Goal: Task Accomplishment & Management: Use online tool/utility

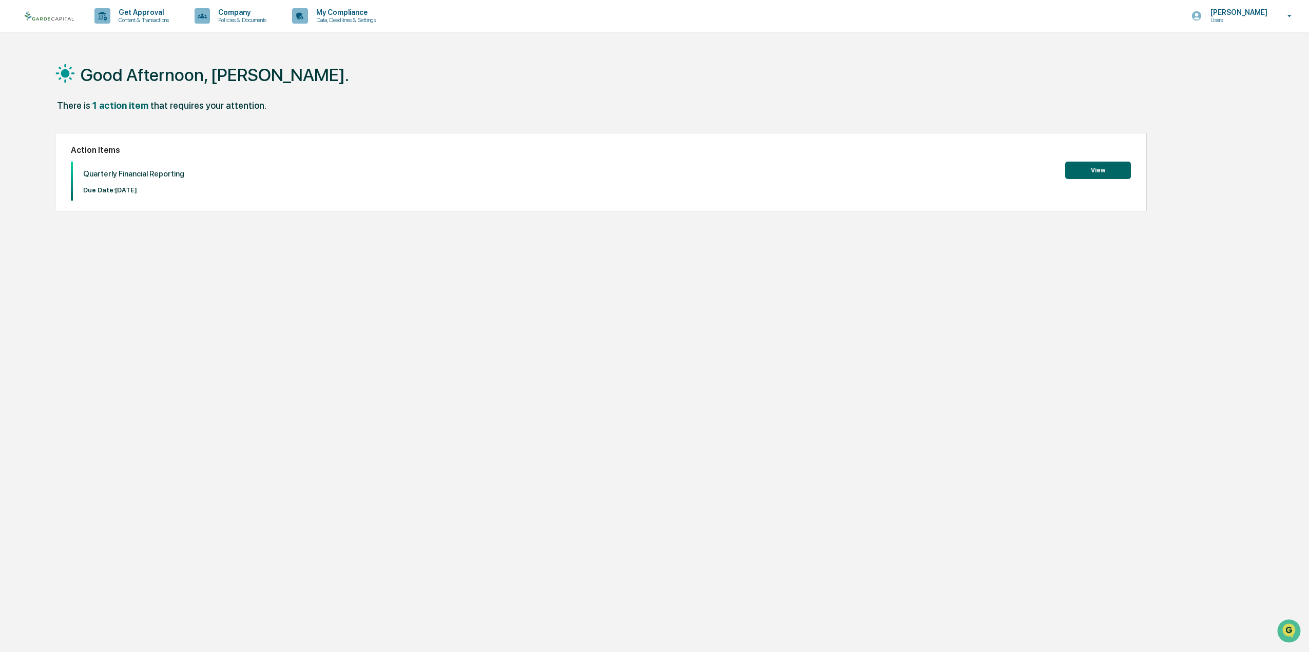
click at [1095, 174] on button "View" at bounding box center [1098, 170] width 66 height 17
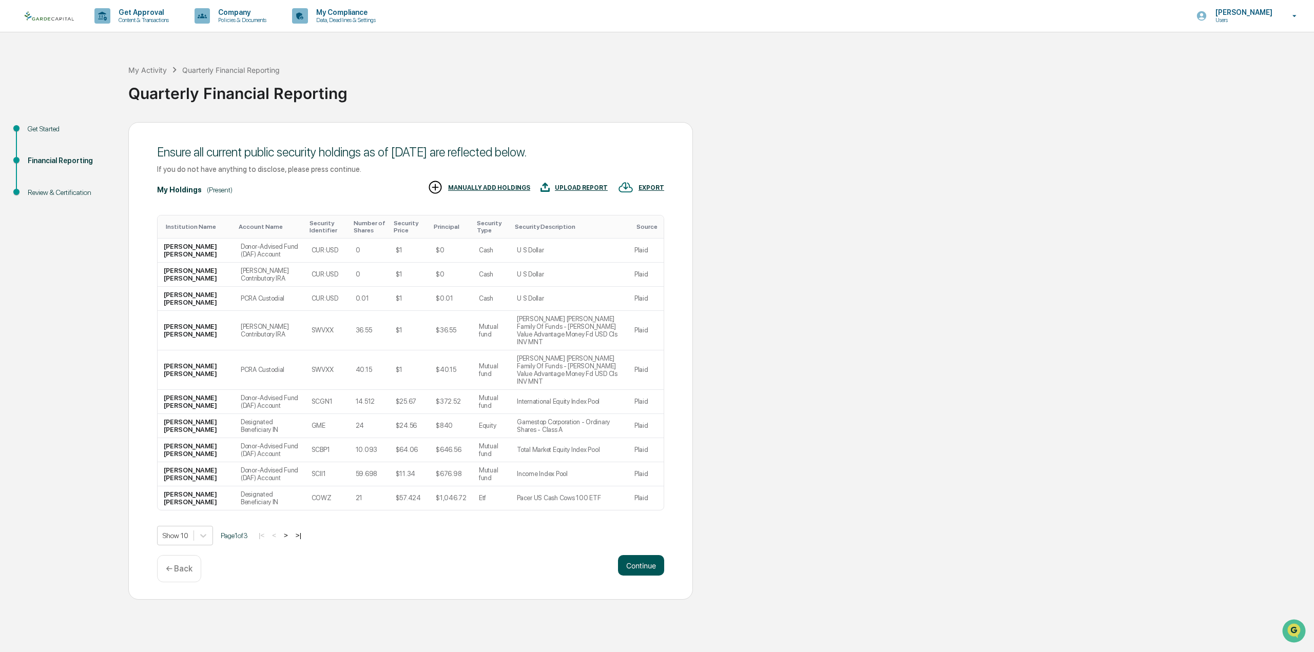
click at [636, 555] on button "Continue" at bounding box center [641, 565] width 46 height 21
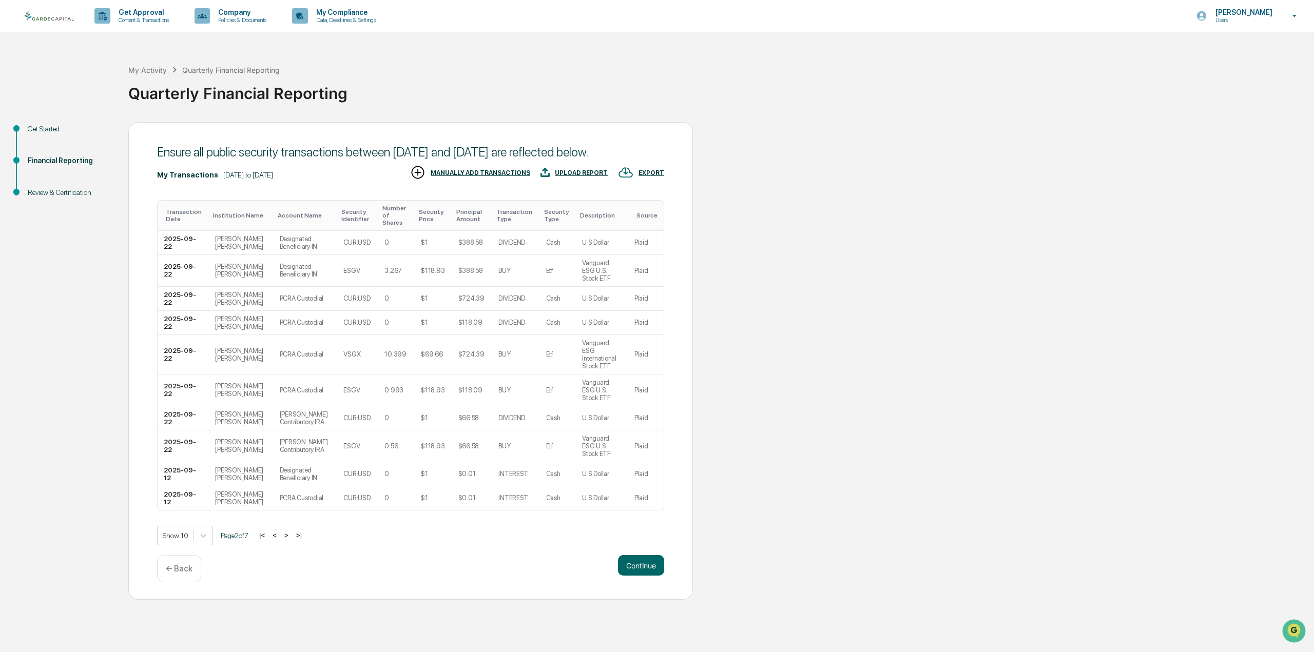
click at [289, 531] on button ">" at bounding box center [286, 535] width 10 height 9
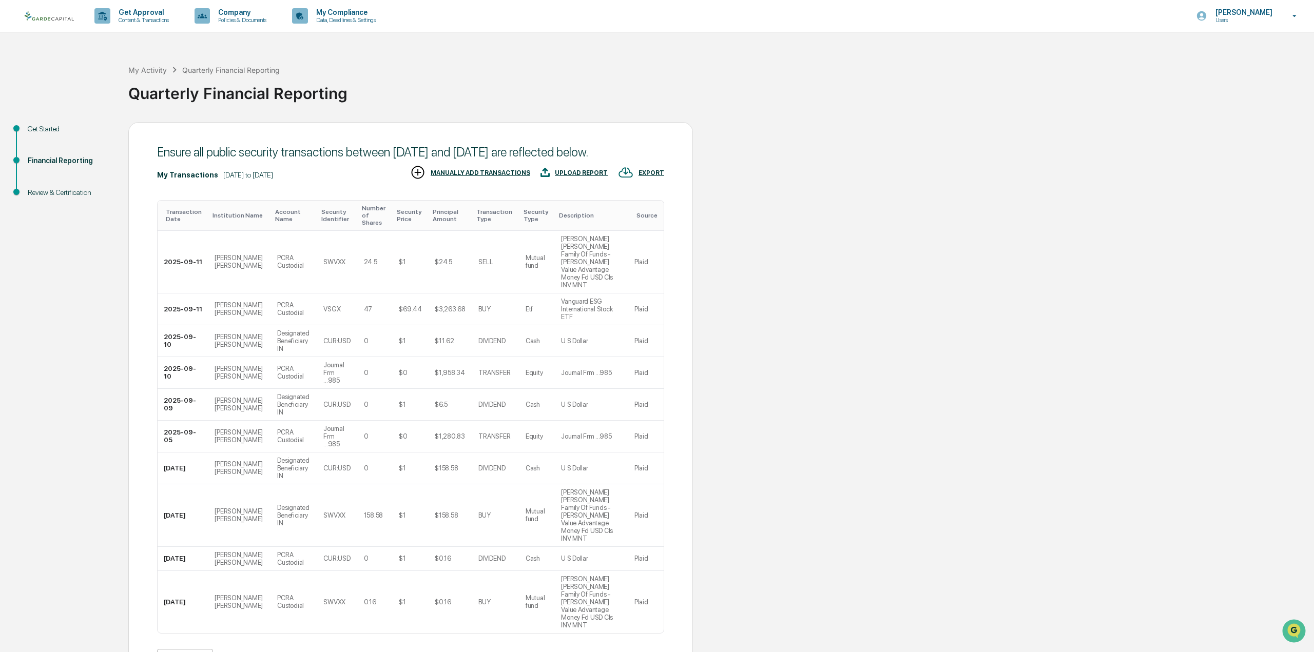
click at [196, 650] on div at bounding box center [203, 659] width 18 height 18
click at [193, 640] on div "Show 100" at bounding box center [185, 641] width 56 height 16
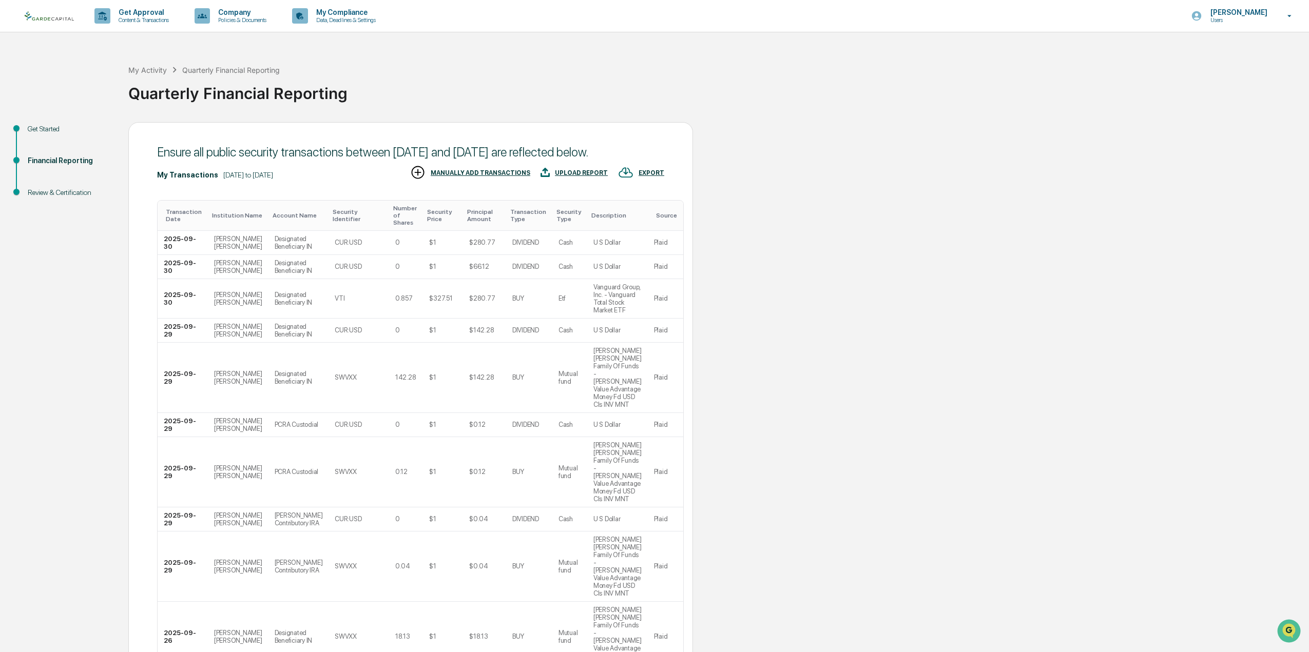
click at [464, 177] on div "MANUALLY ADD TRANSACTIONS" at bounding box center [481, 172] width 100 height 7
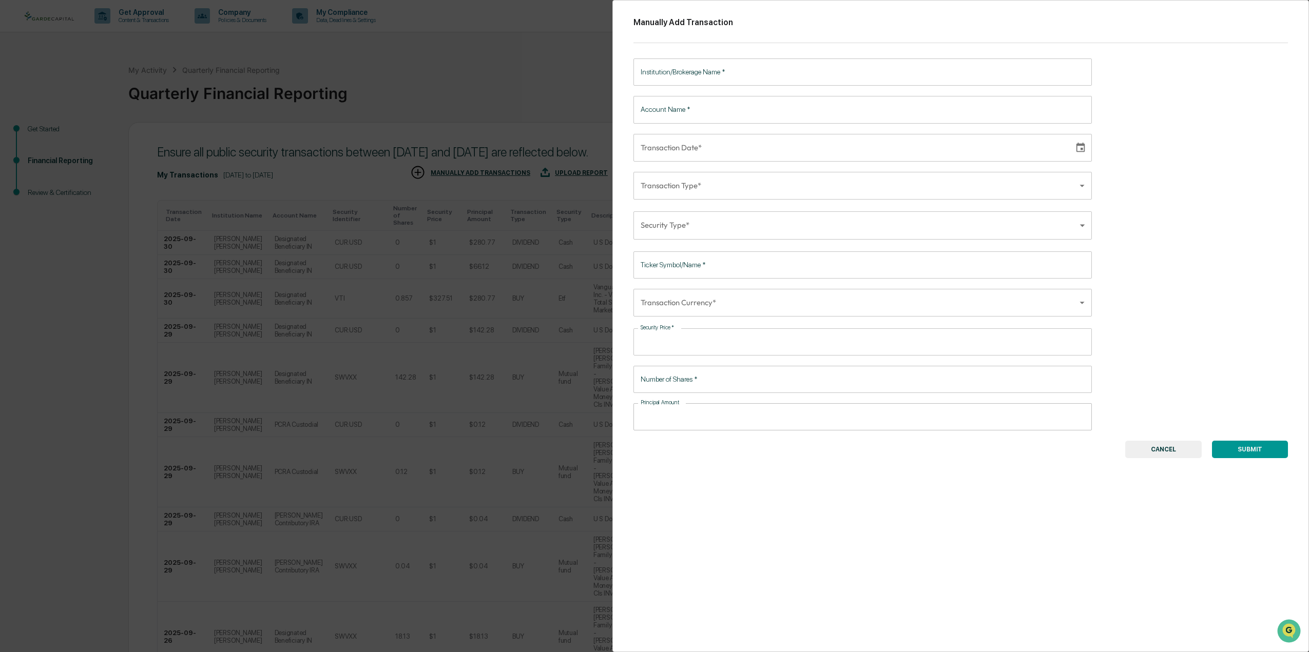
click at [1143, 443] on button "CANCEL" at bounding box center [1163, 449] width 76 height 17
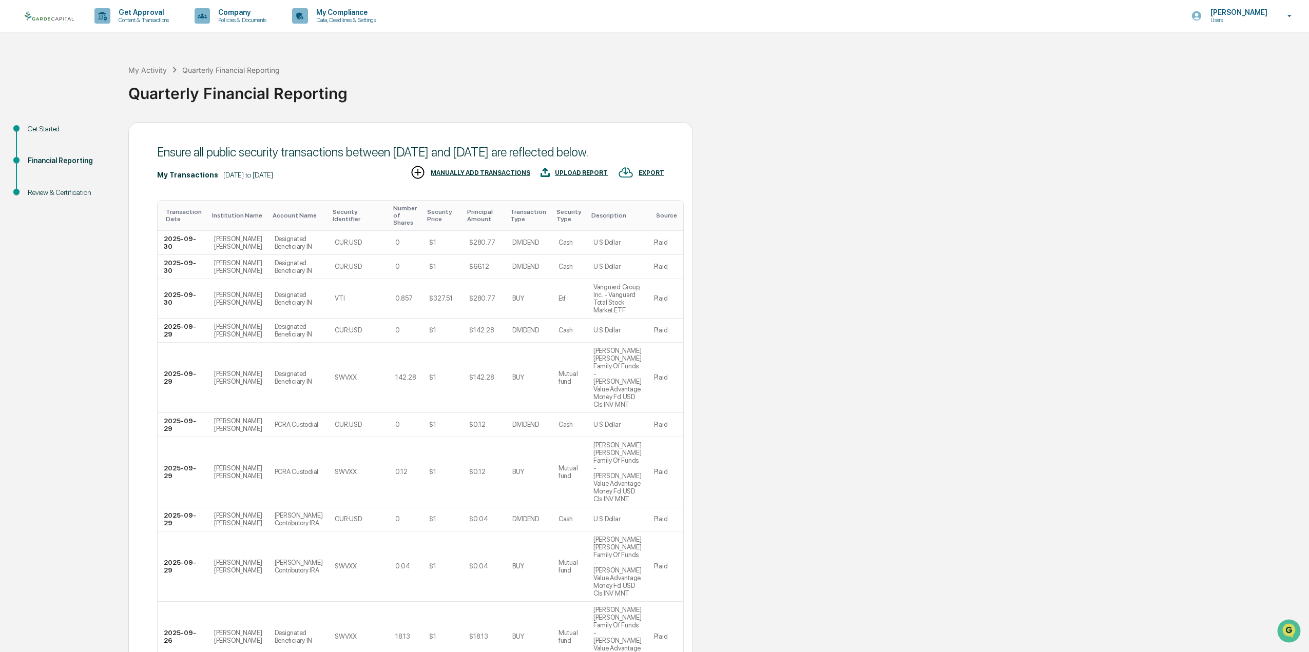
click at [644, 177] on div "EXPORT" at bounding box center [651, 172] width 26 height 7
click at [651, 215] on p "csv (excel)" at bounding box center [663, 215] width 36 height 11
click at [515, 187] on div at bounding box center [657, 326] width 1314 height 652
click at [518, 177] on div "MANUALLY ADD TRANSACTIONS" at bounding box center [481, 172] width 100 height 7
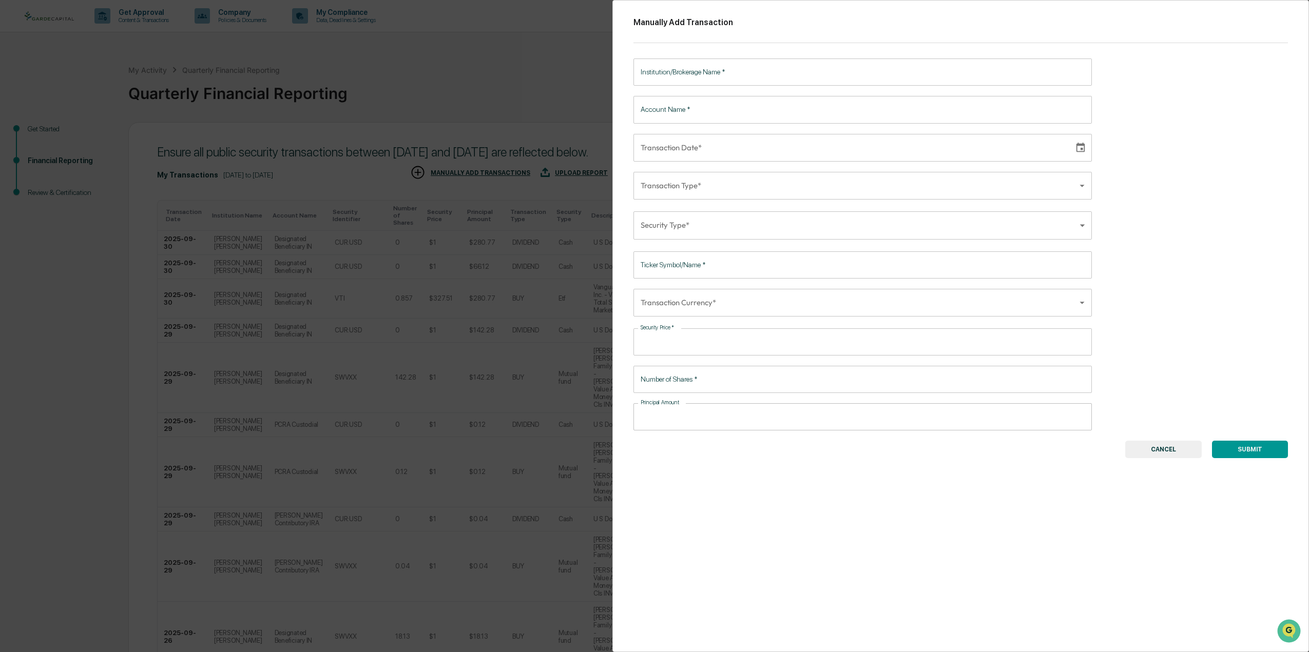
click at [1170, 452] on button "CANCEL" at bounding box center [1163, 449] width 76 height 17
